Goal: Navigation & Orientation: Find specific page/section

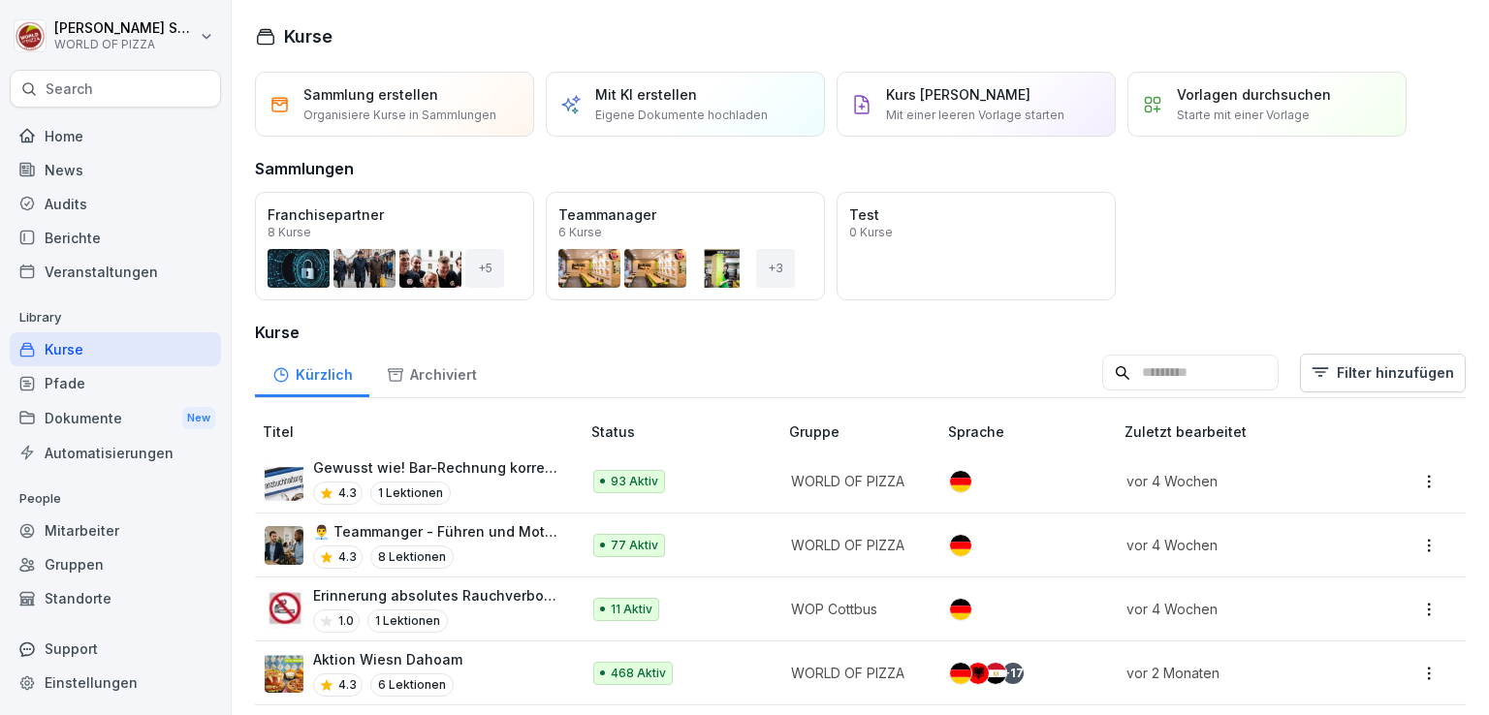
click at [117, 420] on div "Dokumente New" at bounding box center [115, 418] width 211 height 36
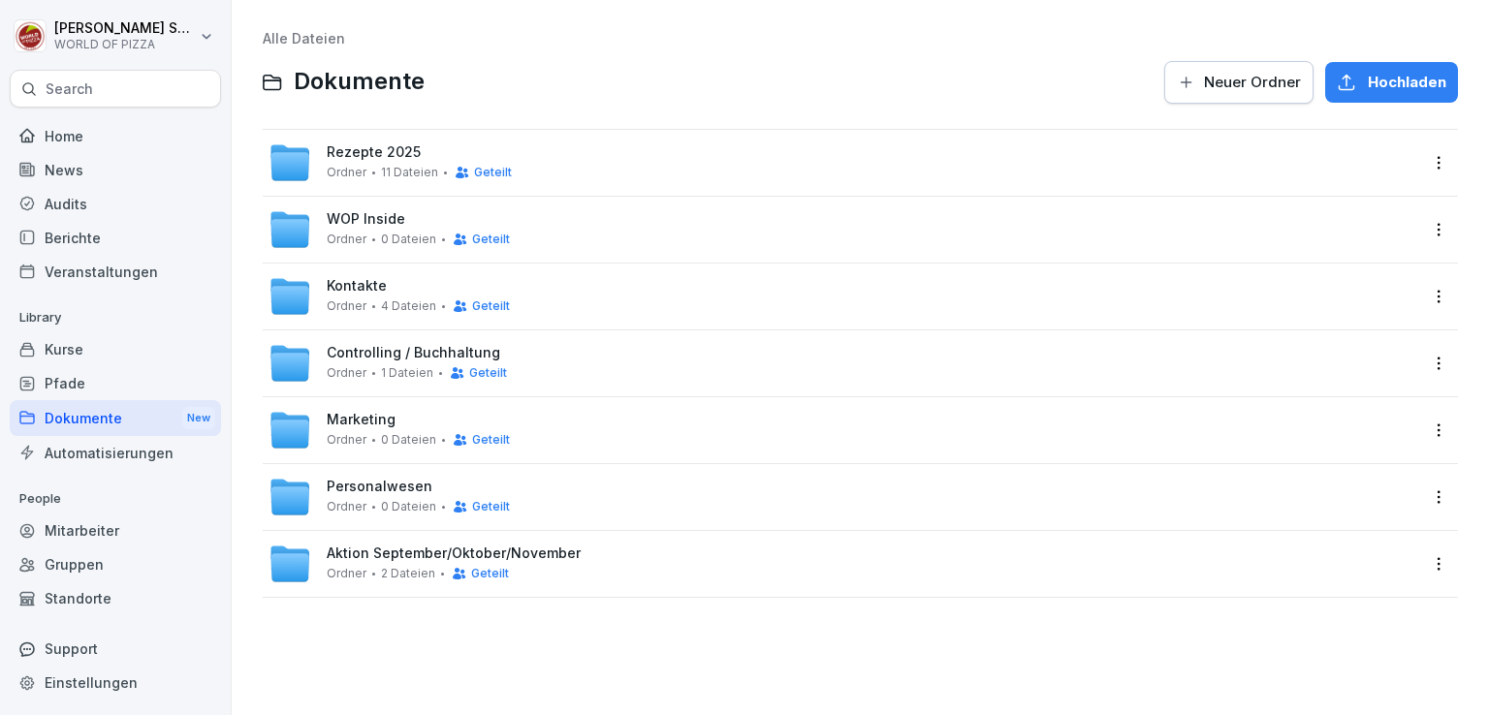
click at [384, 155] on span "Rezepte 2025" at bounding box center [374, 152] width 94 height 16
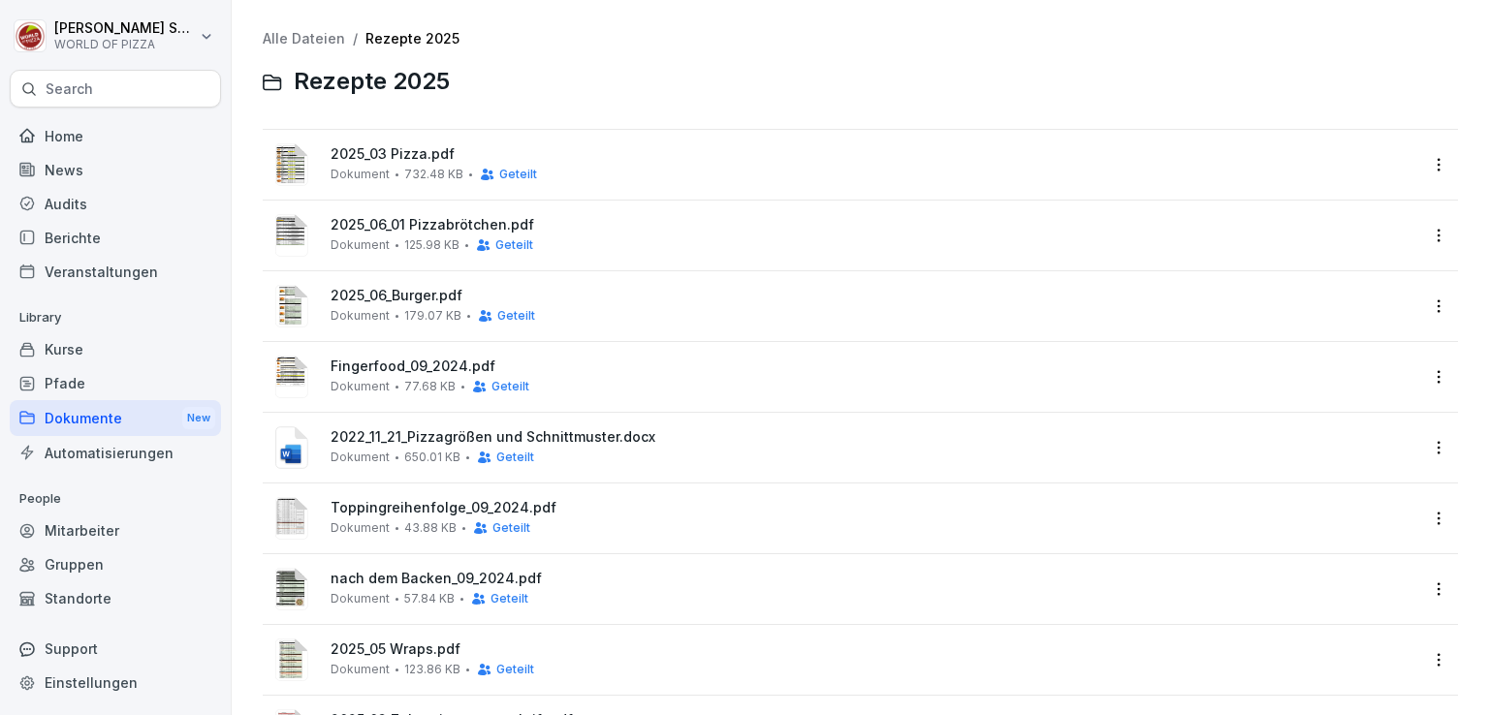
click at [56, 126] on div "Home" at bounding box center [115, 136] width 211 height 34
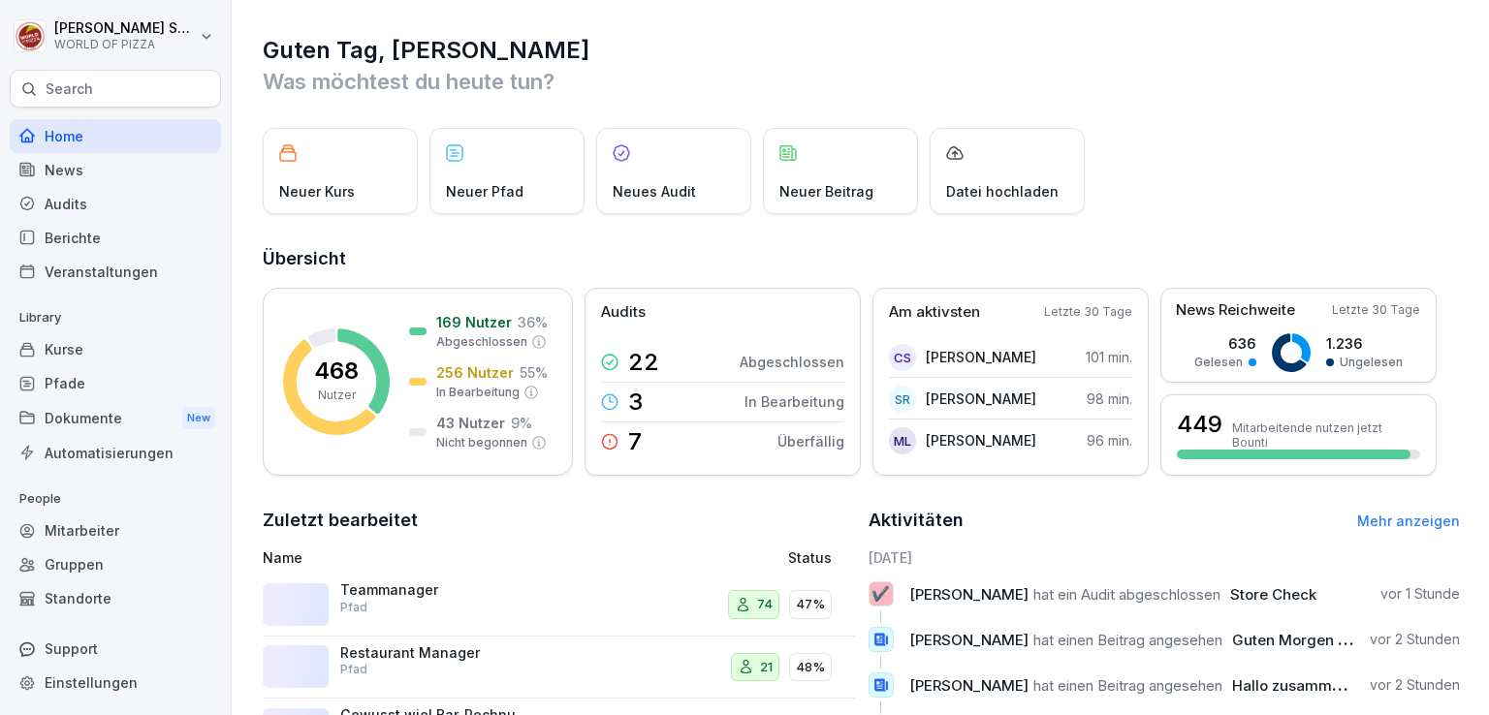
click at [89, 410] on div "Dokumente New" at bounding box center [115, 418] width 211 height 36
